Goal: Check status: Check status

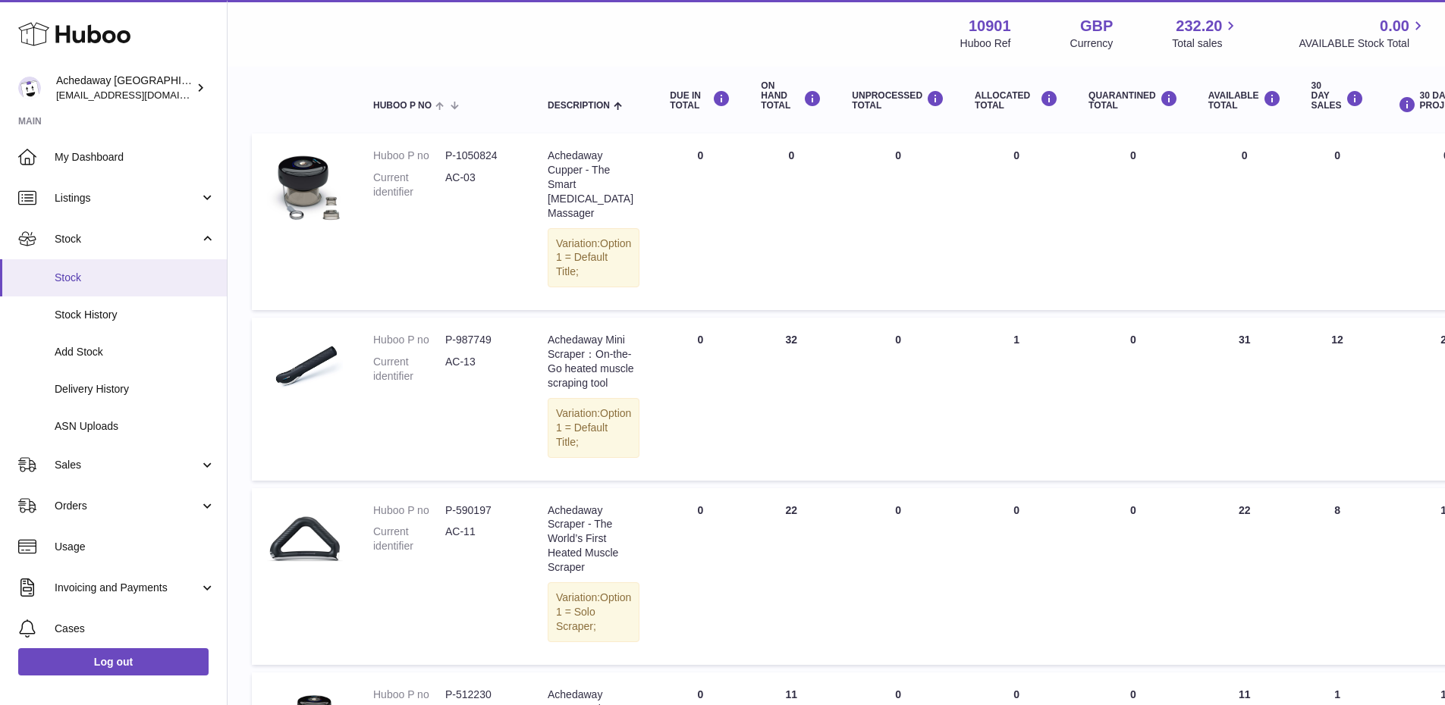
click at [148, 272] on span "Stock" at bounding box center [135, 278] width 161 height 14
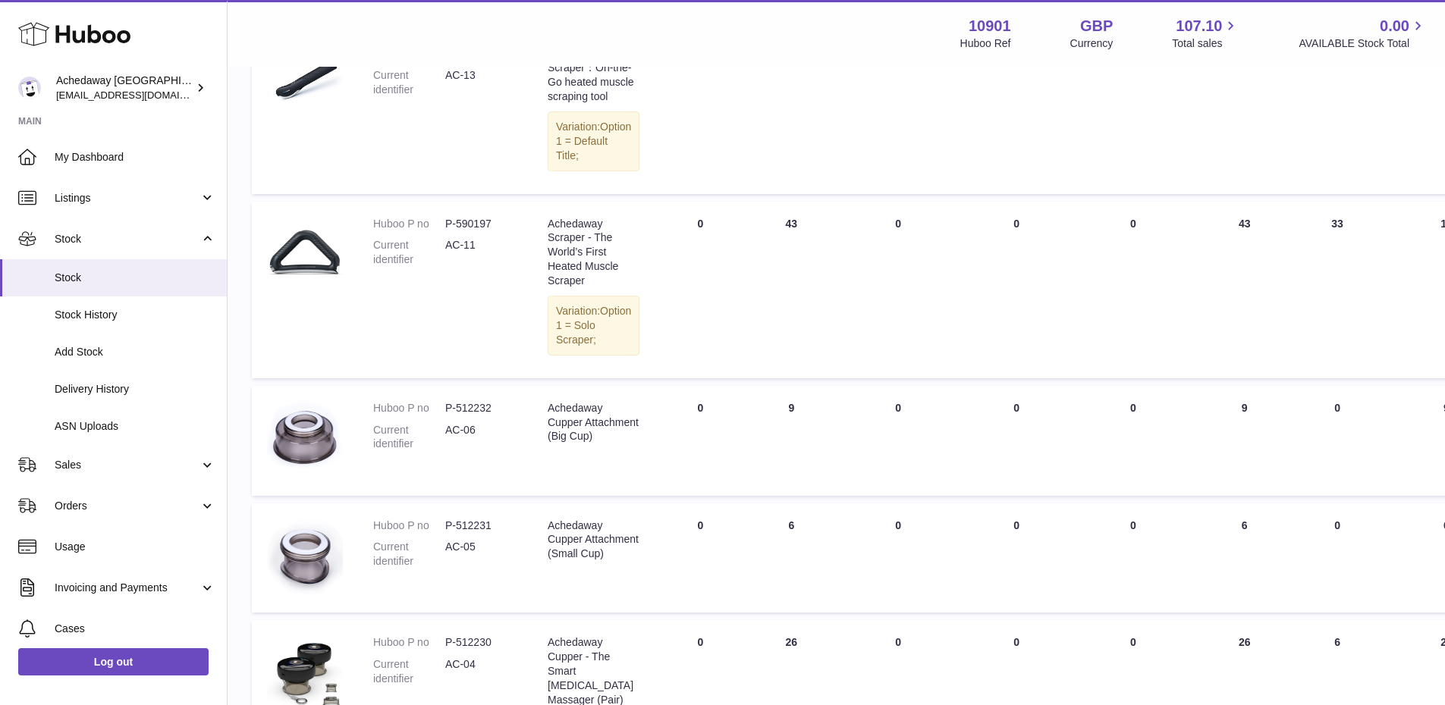
scroll to position [783, 0]
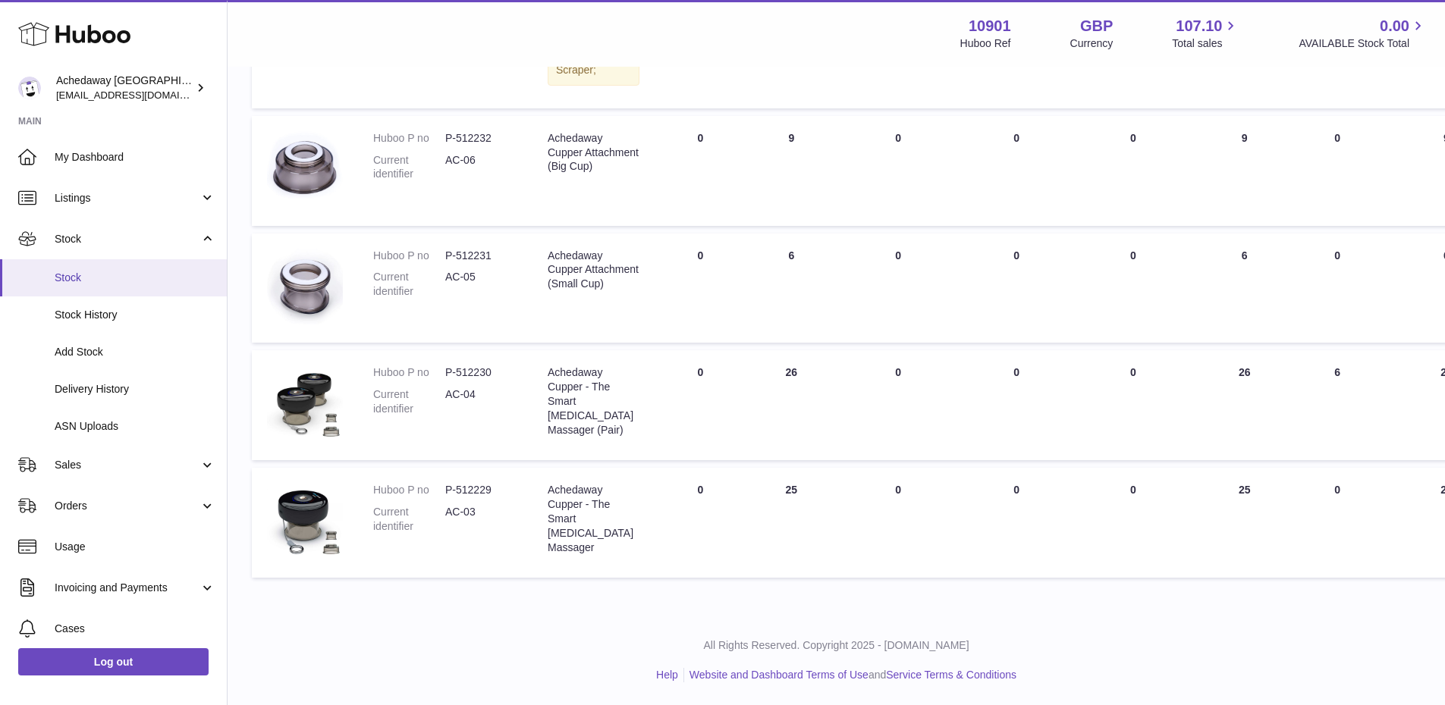
click at [135, 282] on span "Stock" at bounding box center [135, 278] width 161 height 14
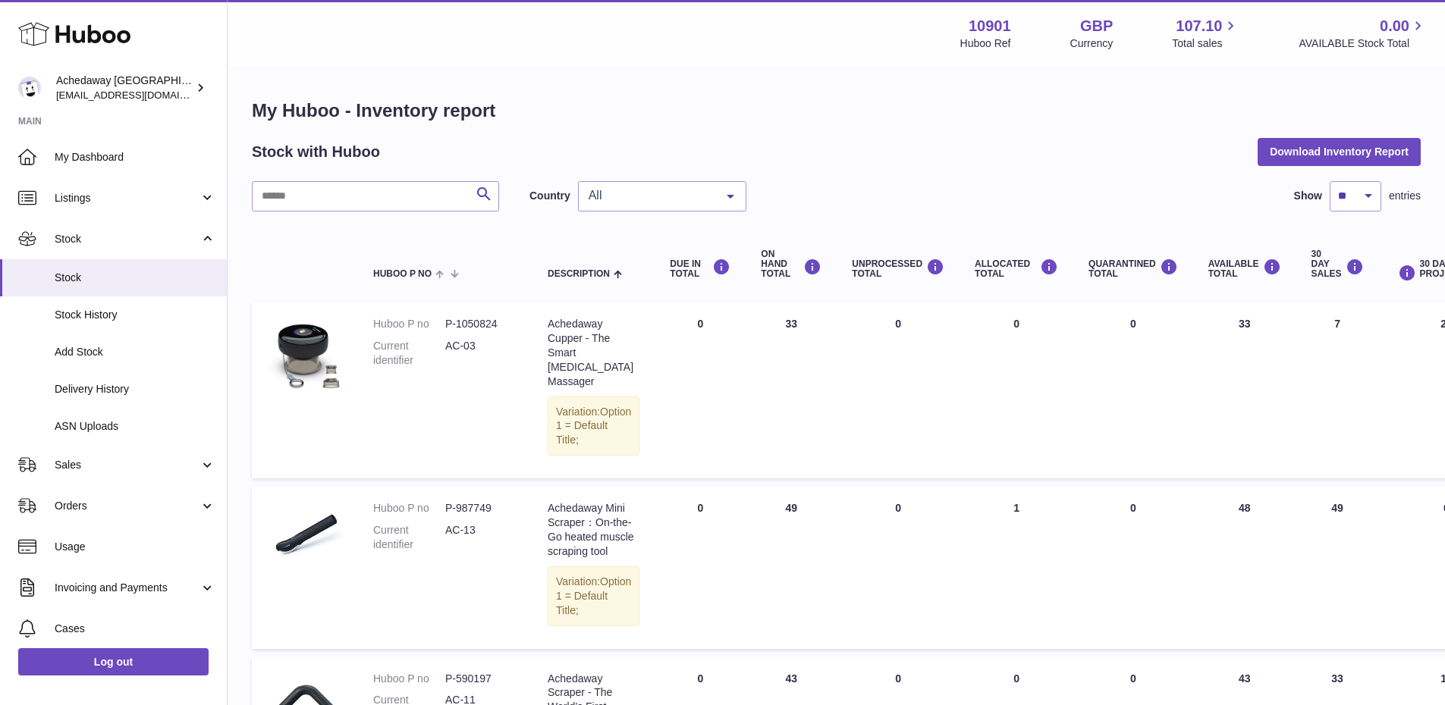
click at [626, 197] on span "All" at bounding box center [650, 195] width 130 height 15
click at [628, 253] on span "GB" at bounding box center [662, 257] width 167 height 30
click at [78, 259] on link "Stock" at bounding box center [113, 277] width 227 height 37
click at [81, 284] on span "Stock" at bounding box center [135, 278] width 161 height 14
click at [119, 271] on span "Stock" at bounding box center [135, 278] width 161 height 14
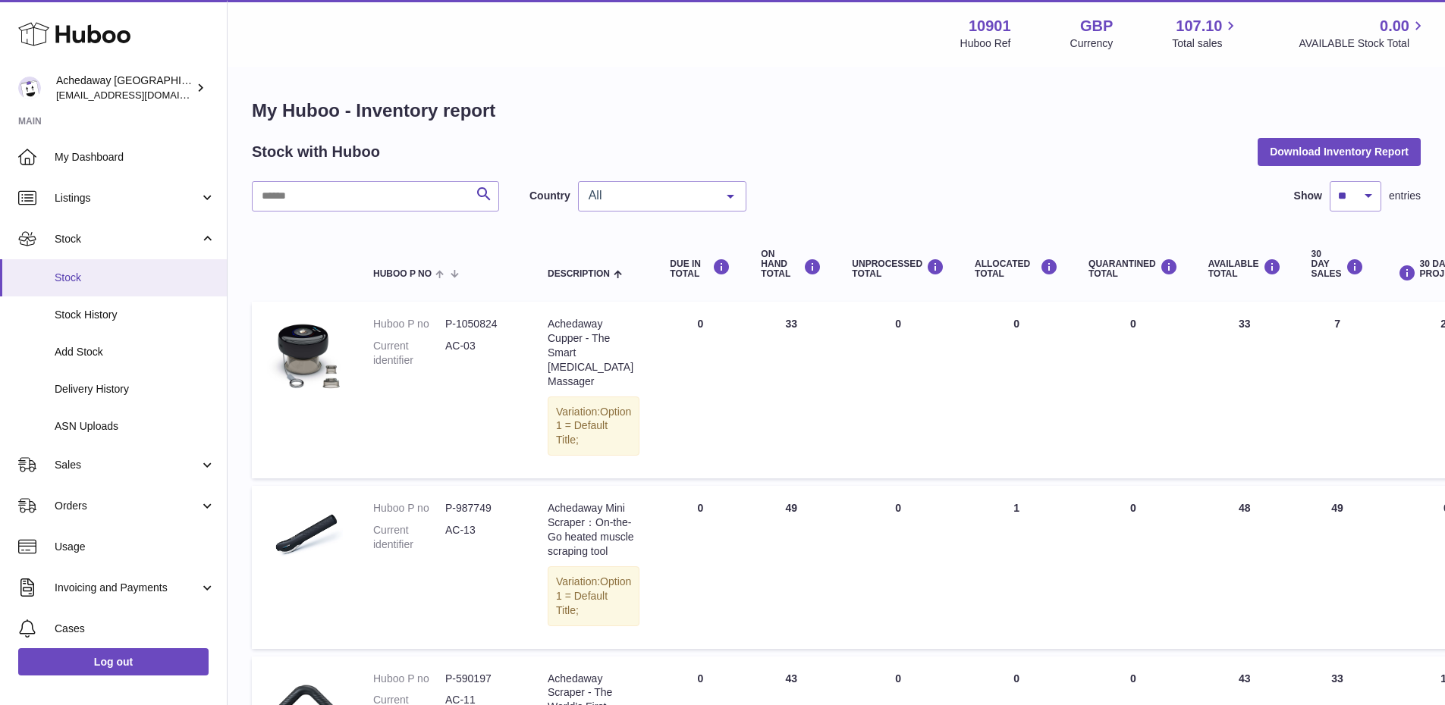
click at [117, 283] on span "Stock" at bounding box center [135, 278] width 161 height 14
click at [672, 188] on span "All" at bounding box center [650, 195] width 130 height 15
click at [651, 250] on span "GB" at bounding box center [662, 257] width 167 height 30
click at [52, 273] on link "Stock" at bounding box center [113, 277] width 227 height 37
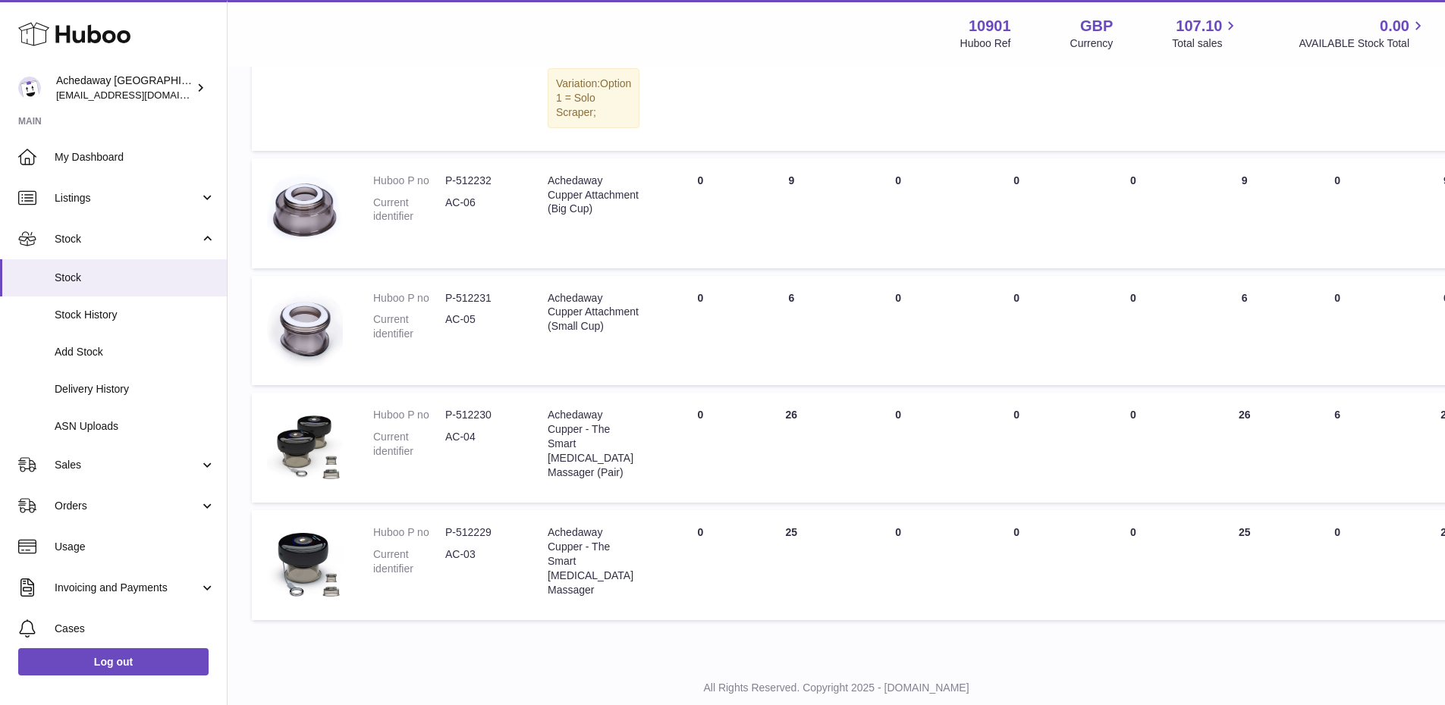
scroll to position [783, 0]
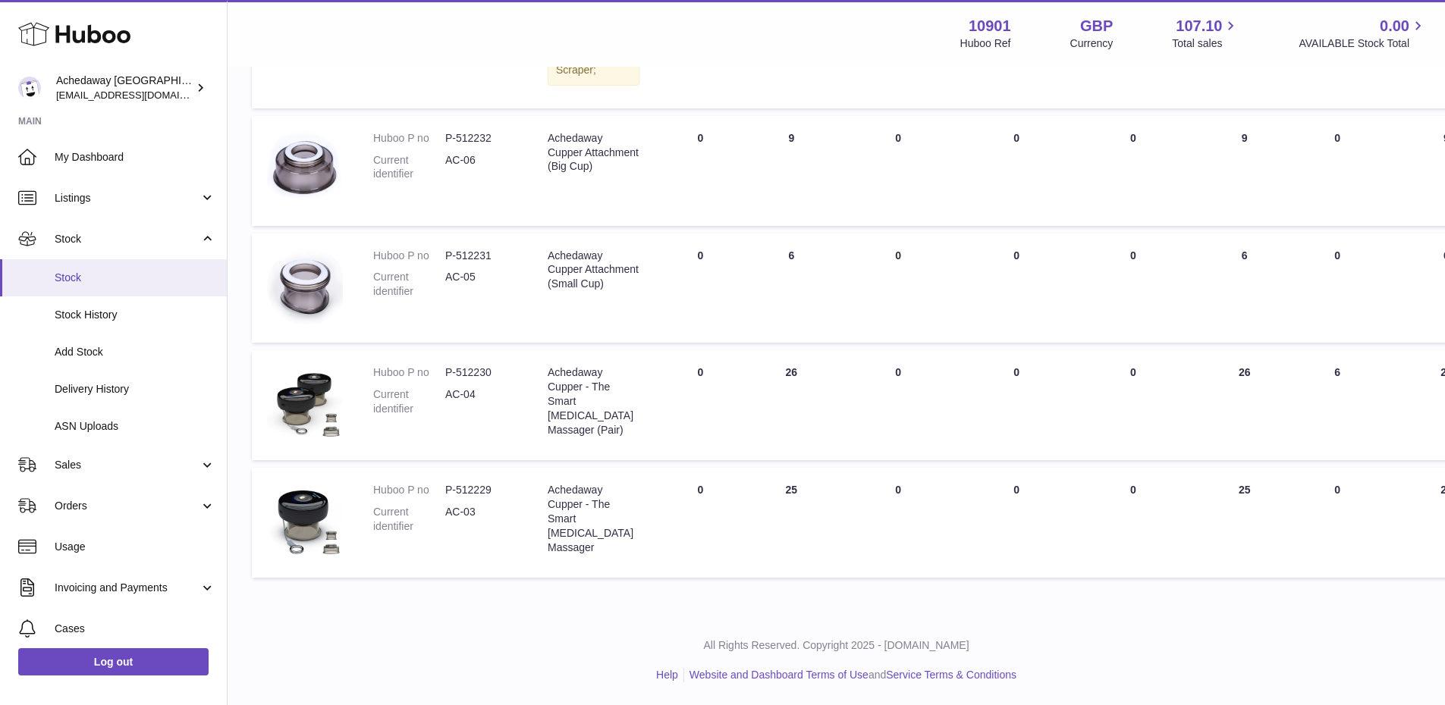
click at [193, 278] on span "Stock" at bounding box center [135, 278] width 161 height 14
